Goal: Transaction & Acquisition: Purchase product/service

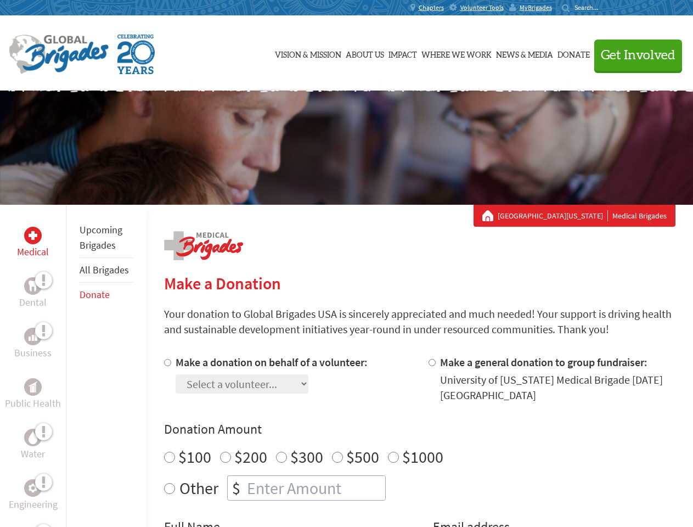
click at [606, 8] on div "Search for:" at bounding box center [584, 7] width 44 height 9
click at [633, 55] on span "Get Involved" at bounding box center [638, 55] width 75 height 13
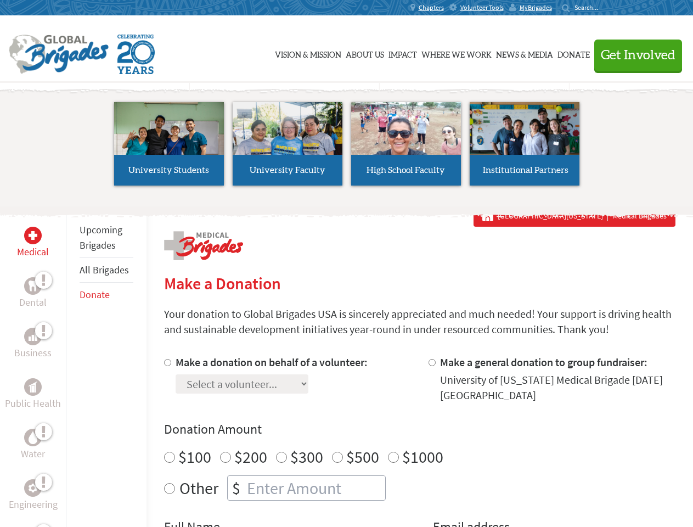
click at [347, 148] on li "High School Faculty" at bounding box center [406, 143] width 119 height 101
click at [72, 366] on div "Upcoming Brigades All Brigades Donate" at bounding box center [106, 468] width 81 height 527
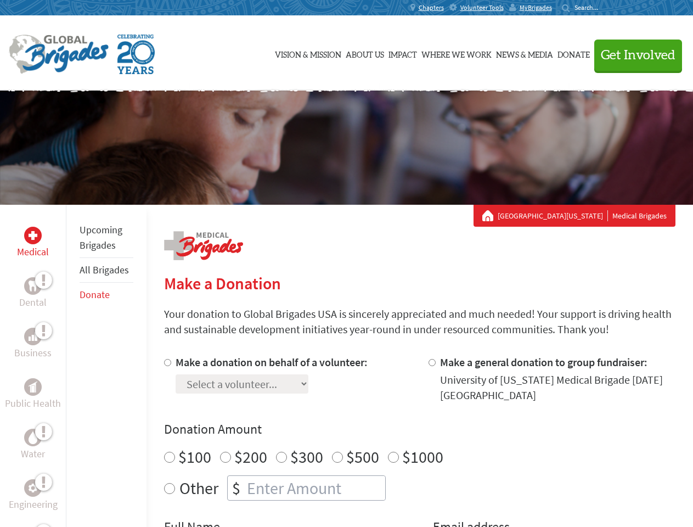
click at [419, 441] on div "Donation Amount $100 $200 $300 $500 $1000 Other $" at bounding box center [420, 460] width 512 height 80
click at [166, 362] on input "Make a donation on behalf of a volunteer:" at bounding box center [167, 362] width 7 height 7
radio input "true"
click at [431, 362] on input "Make a general donation to group fundraiser:" at bounding box center [432, 362] width 7 height 7
radio input "true"
